Goal: Ask a question: Seek information or help from site administrators or community

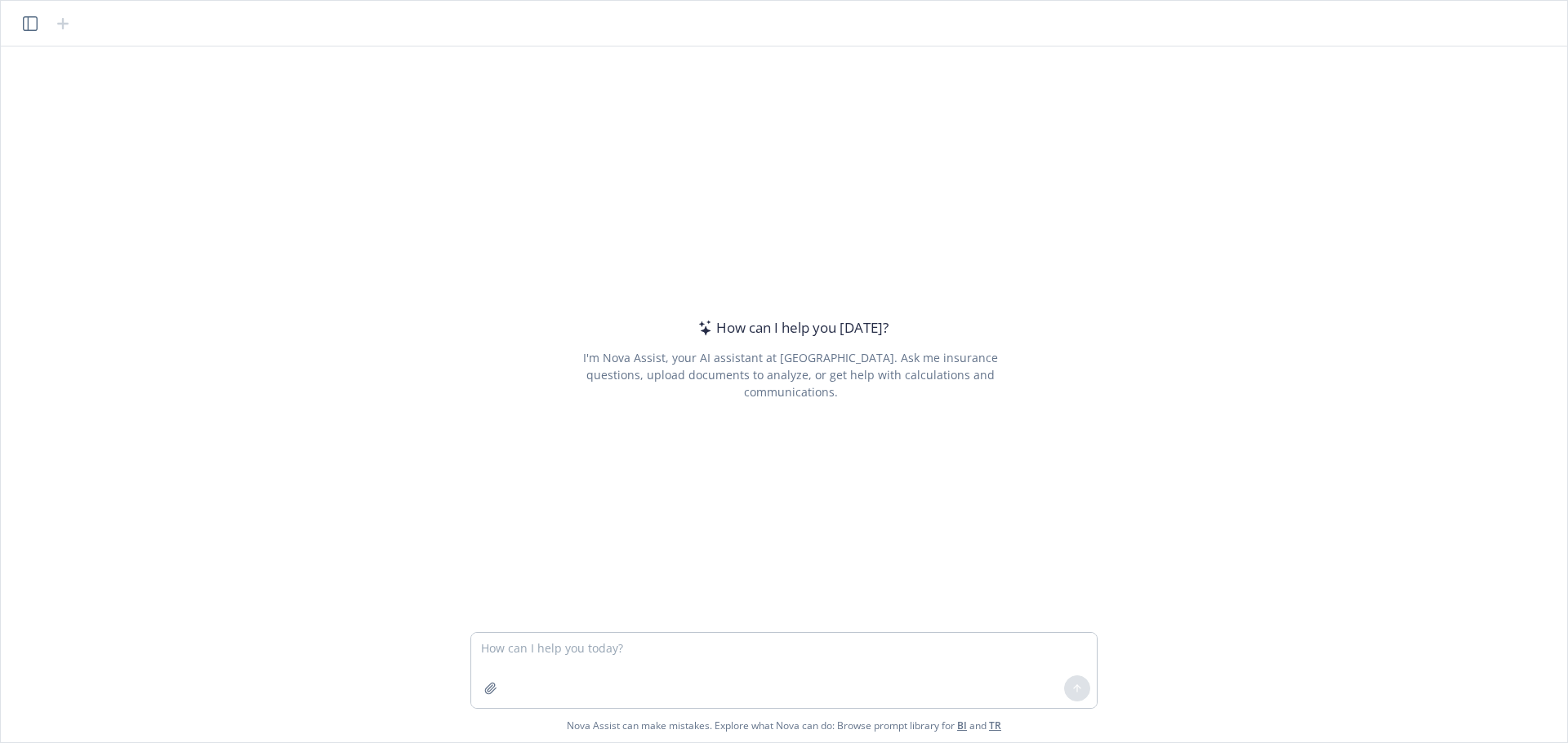
click at [758, 683] on textarea at bounding box center [784, 671] width 625 height 75
type textarea "what is [PERSON_NAME]'s cyber liability policy number"
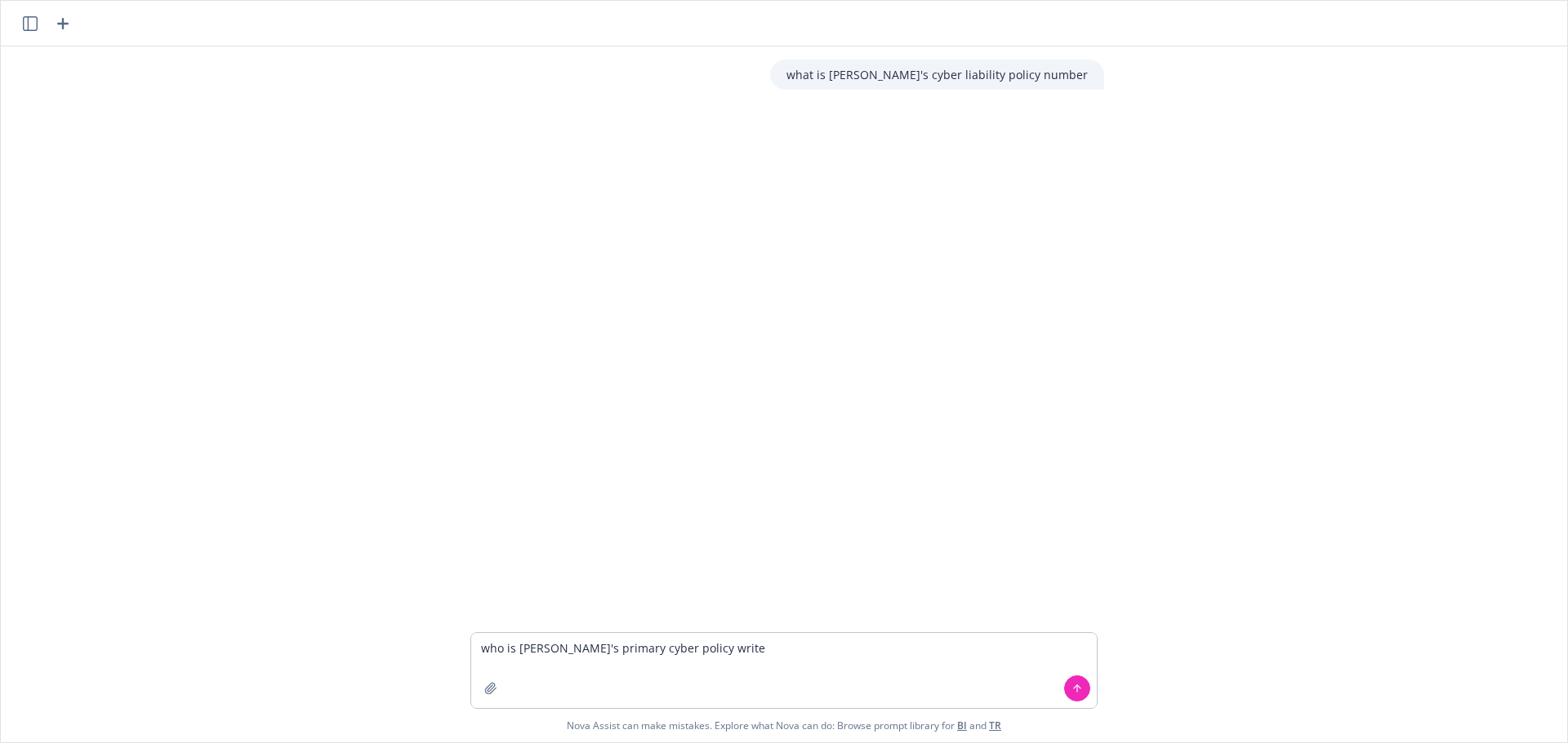
type textarea "who is [PERSON_NAME]'s primary cyber policy writer"
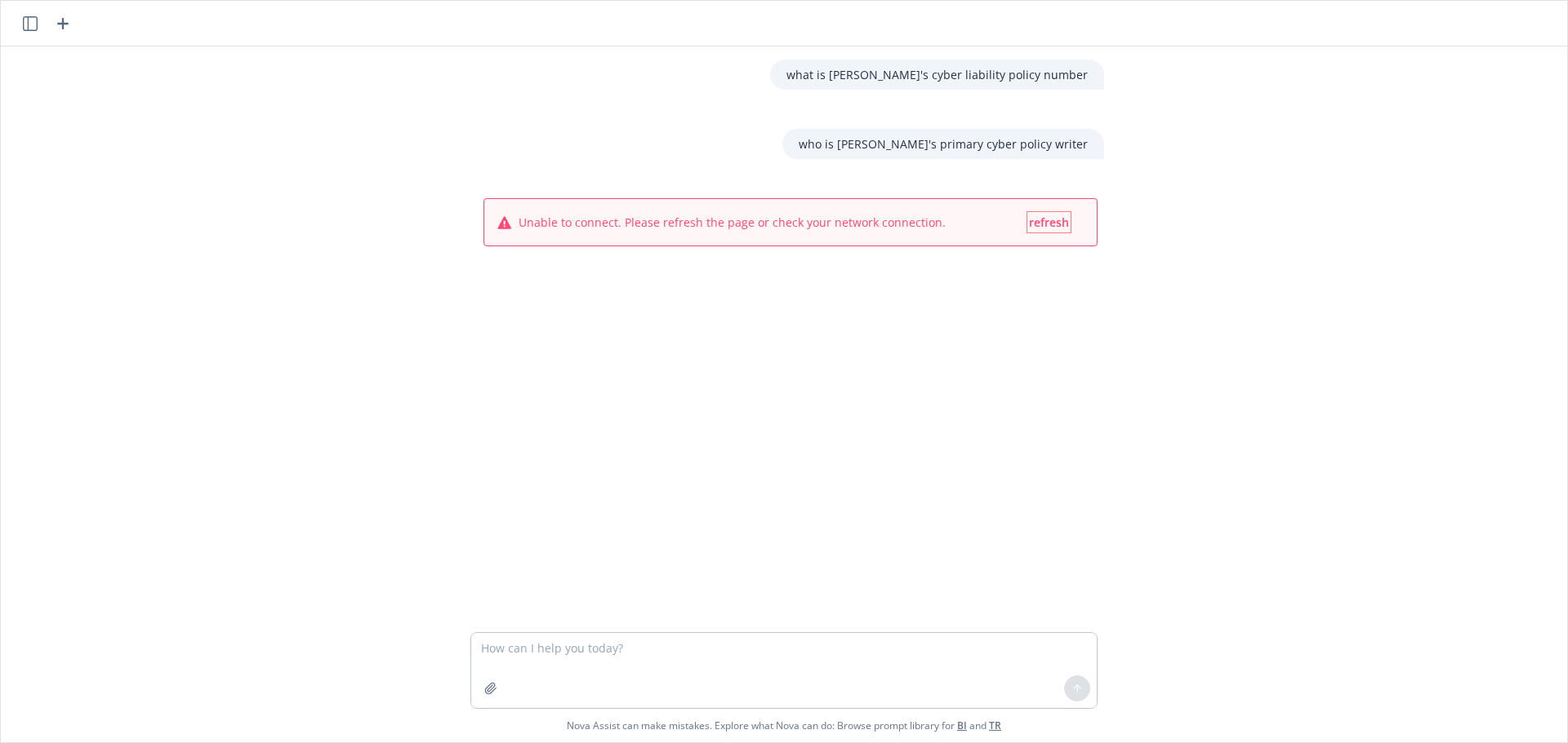
click at [1056, 211] on div "Unable to connect. Please refresh the page or check your network connection. re…" at bounding box center [790, 223] width 613 height 47
click at [1046, 217] on span "refresh" at bounding box center [1048, 223] width 40 height 16
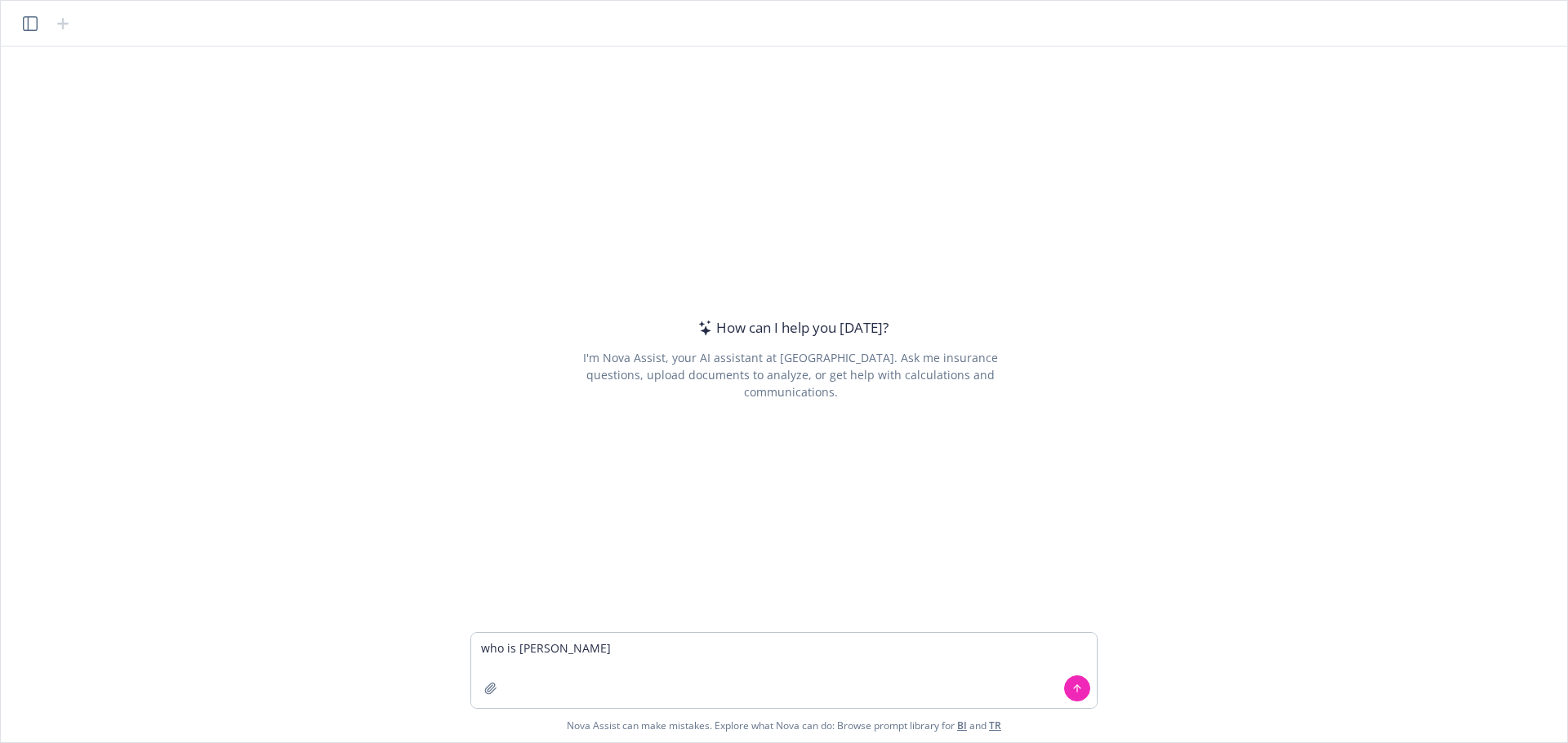
type textarea "who is johanna meehan"
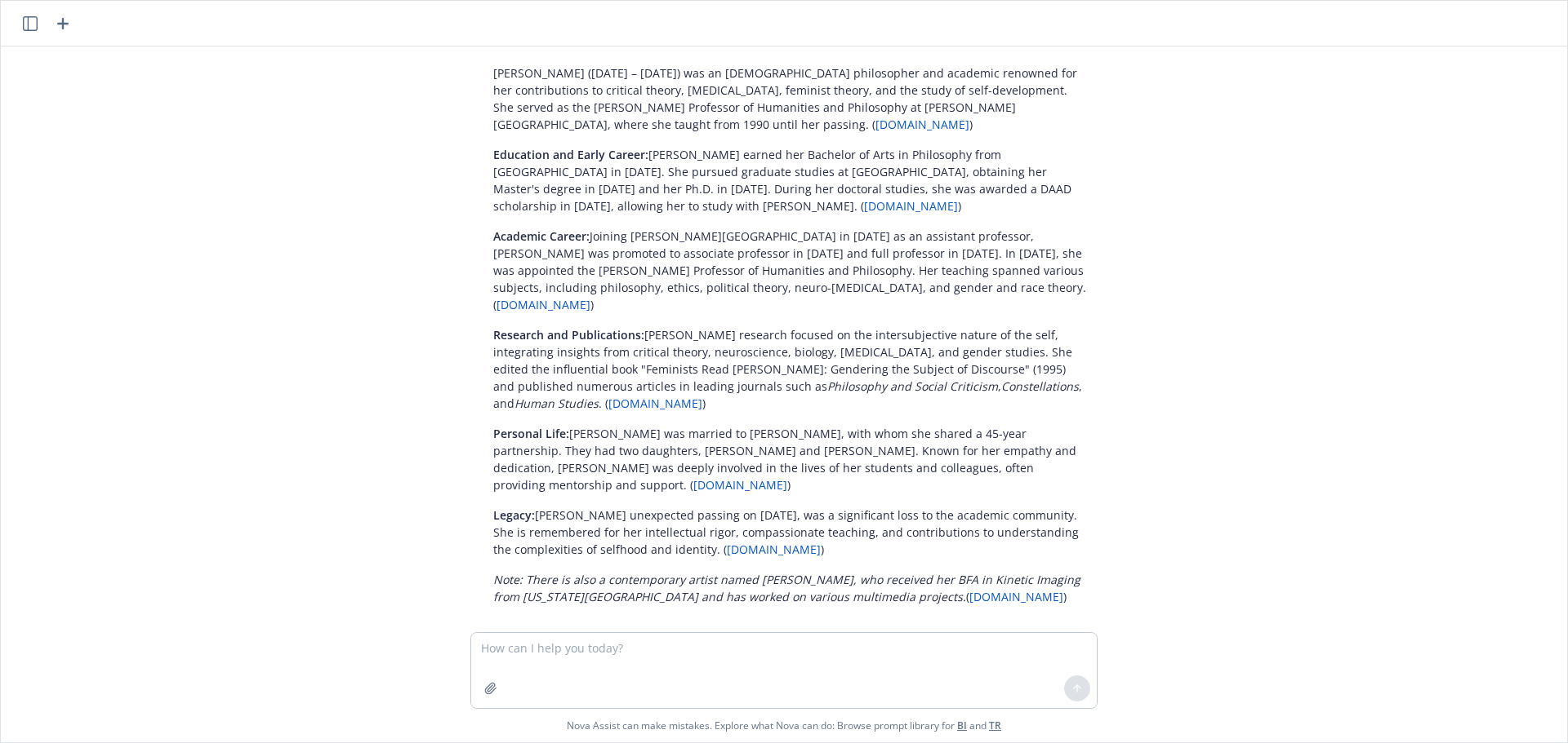
scroll to position [53, 0]
click at [963, 724] on link "BI" at bounding box center [961, 725] width 10 height 14
click at [965, 723] on link "BI" at bounding box center [961, 725] width 10 height 14
paste textarea "Hi Michele and Jennifer - I just wanted to get some clarity on the coverage fro…"
type textarea "Hi Michele and Jennifer - I just wanted to get some clarity on the coverage fro…"
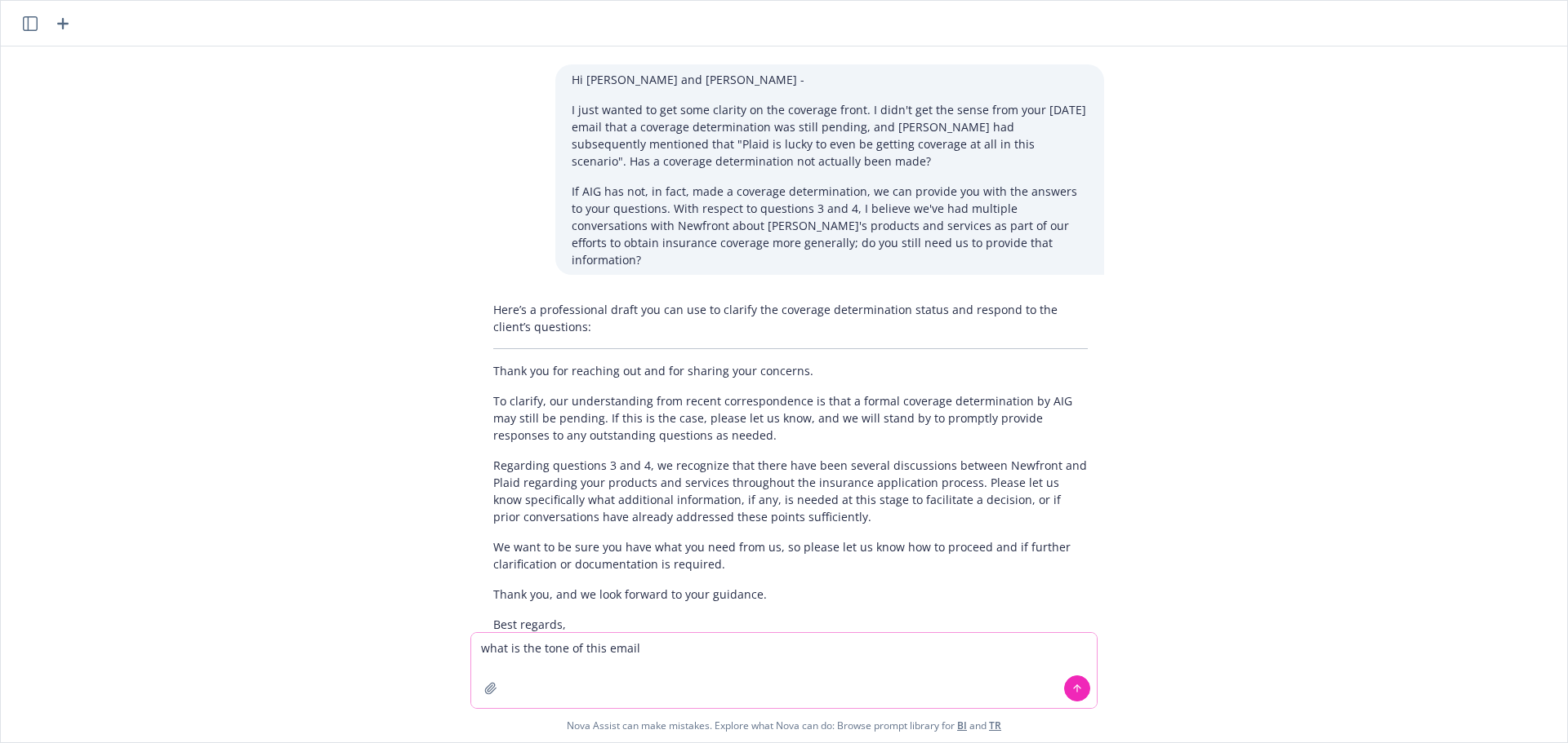
scroll to position [743, 0]
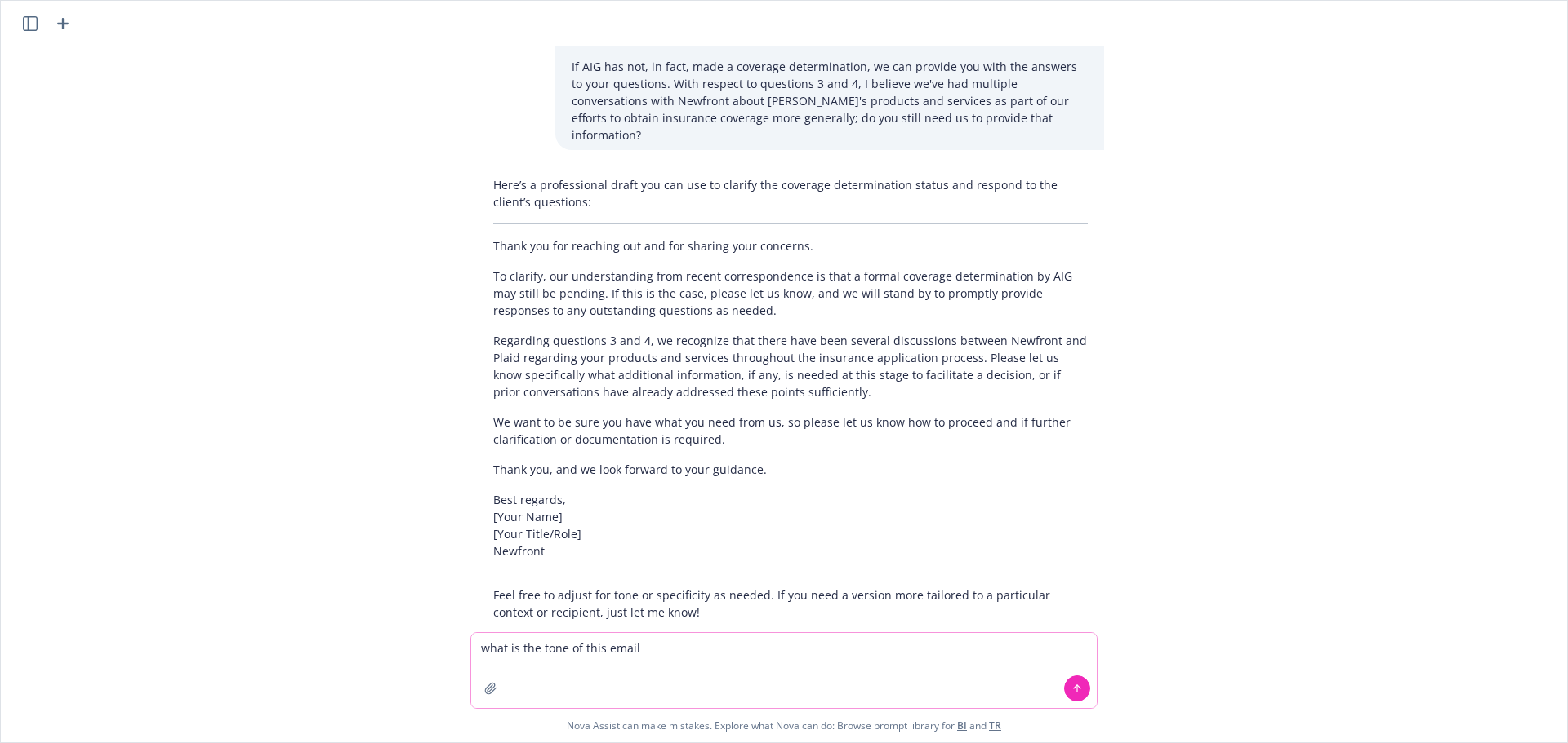
type textarea "what is the tone of this email"
click at [1081, 695] on button at bounding box center [1077, 688] width 26 height 26
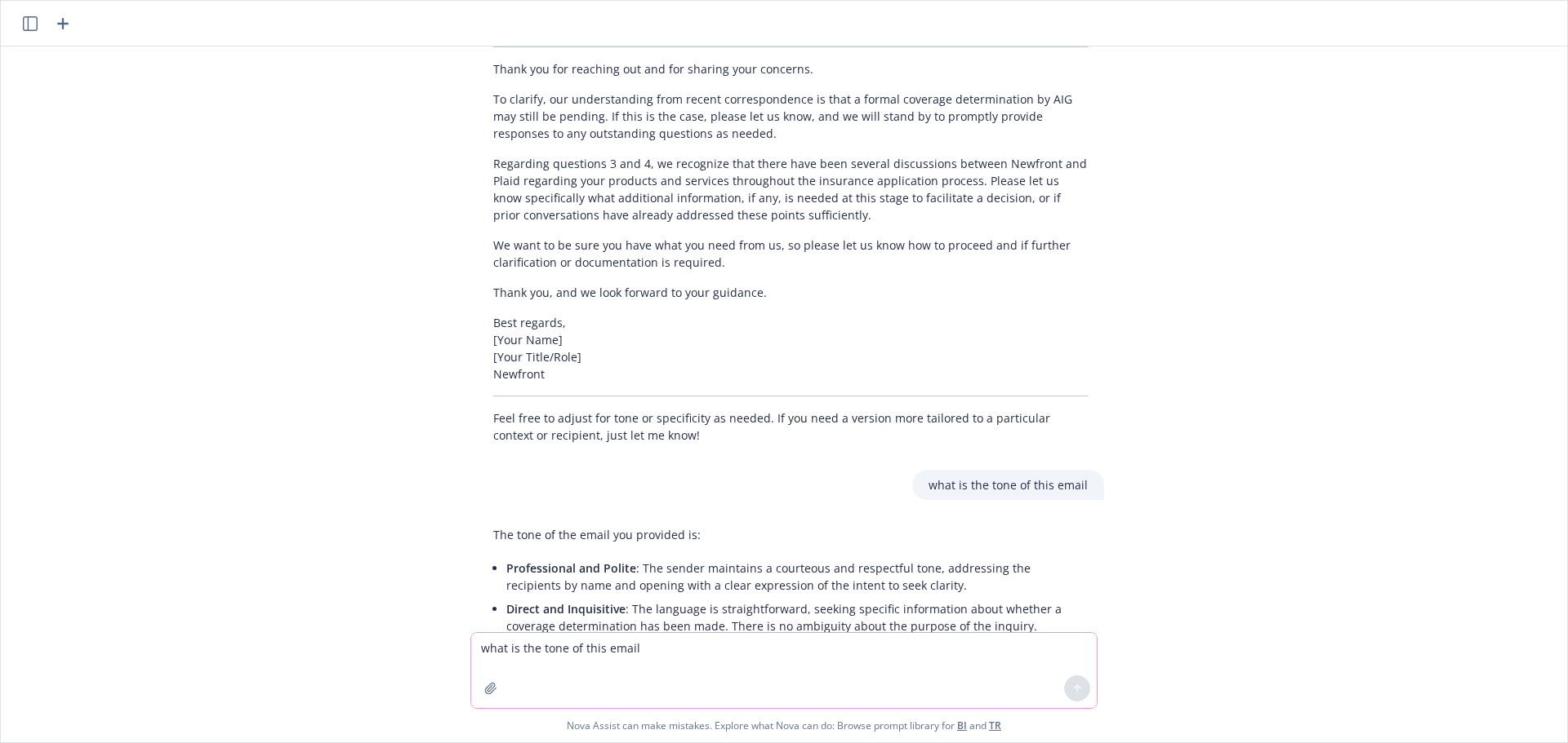
scroll to position [1084, 0]
